Goal: Find specific page/section: Find specific page/section

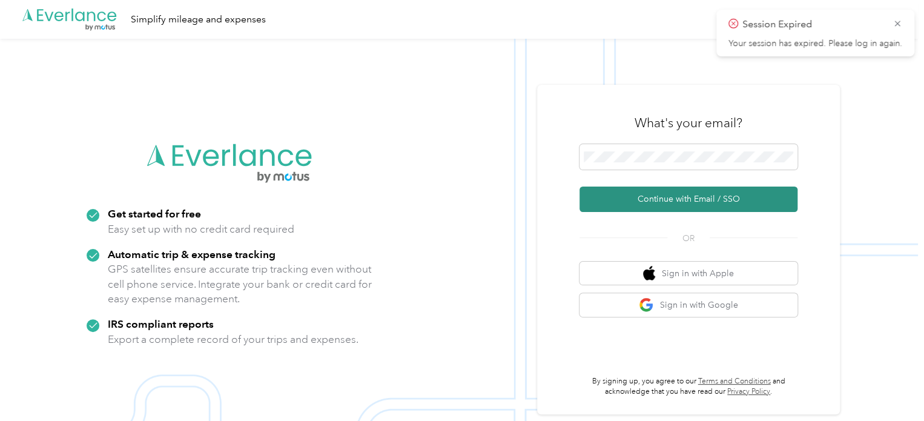
click at [682, 200] on button "Continue with Email / SSO" at bounding box center [688, 199] width 218 height 25
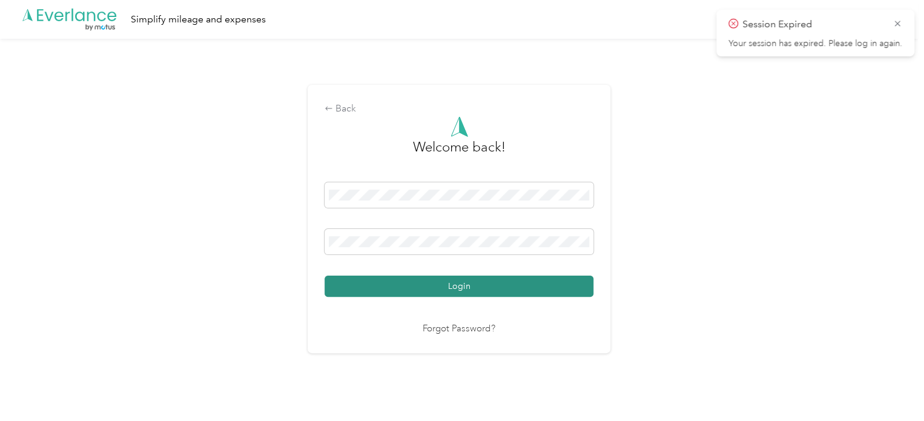
click at [325, 276] on button "Login" at bounding box center [459, 286] width 269 height 21
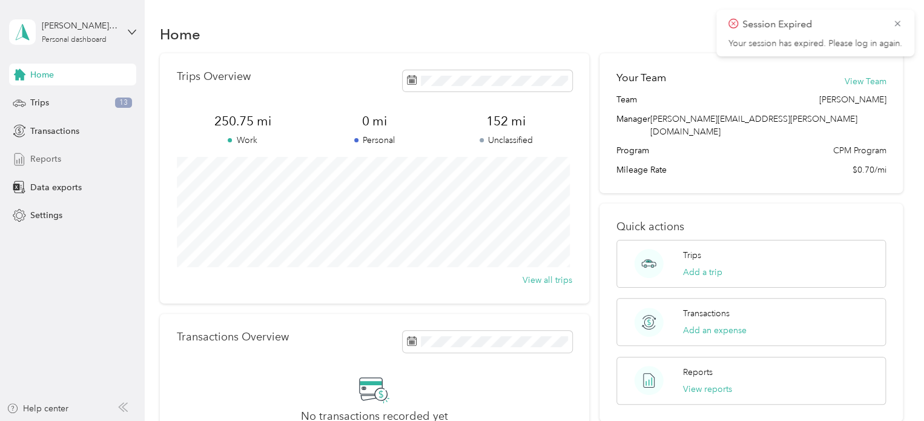
click at [37, 157] on span "Reports" at bounding box center [45, 159] width 31 height 13
